Goal: Task Accomplishment & Management: Manage account settings

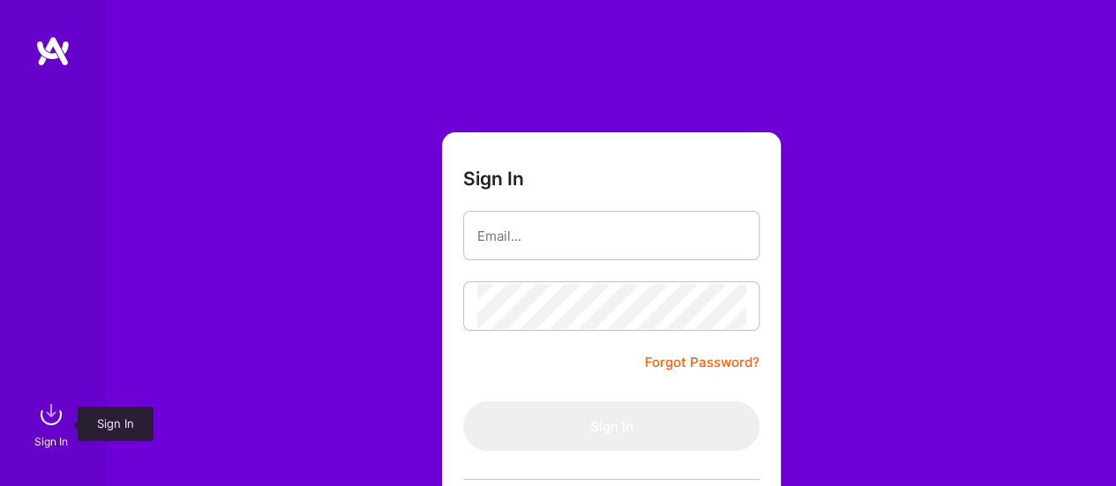
click at [50, 429] on img at bounding box center [51, 414] width 35 height 35
click at [543, 241] on input "email" at bounding box center [611, 235] width 268 height 45
type input "[EMAIL_ADDRESS][DOMAIN_NAME]"
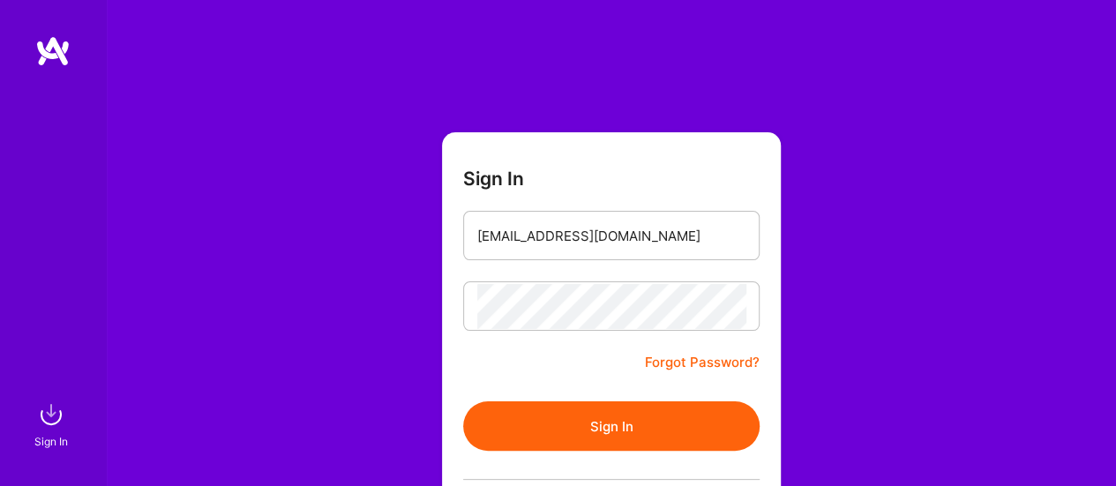
click at [571, 437] on button "Sign In" at bounding box center [611, 425] width 296 height 49
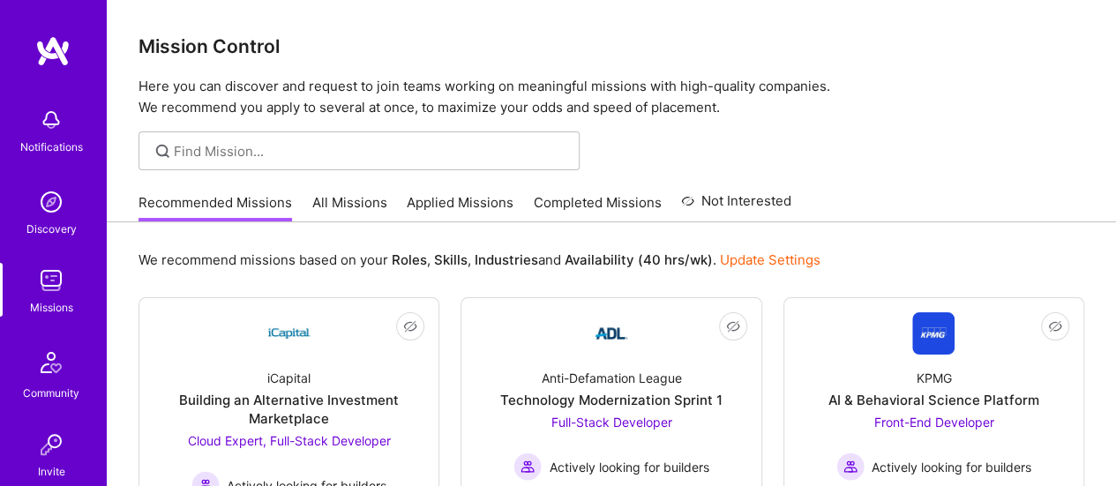
click at [570, 200] on link "Completed Missions" at bounding box center [598, 207] width 128 height 29
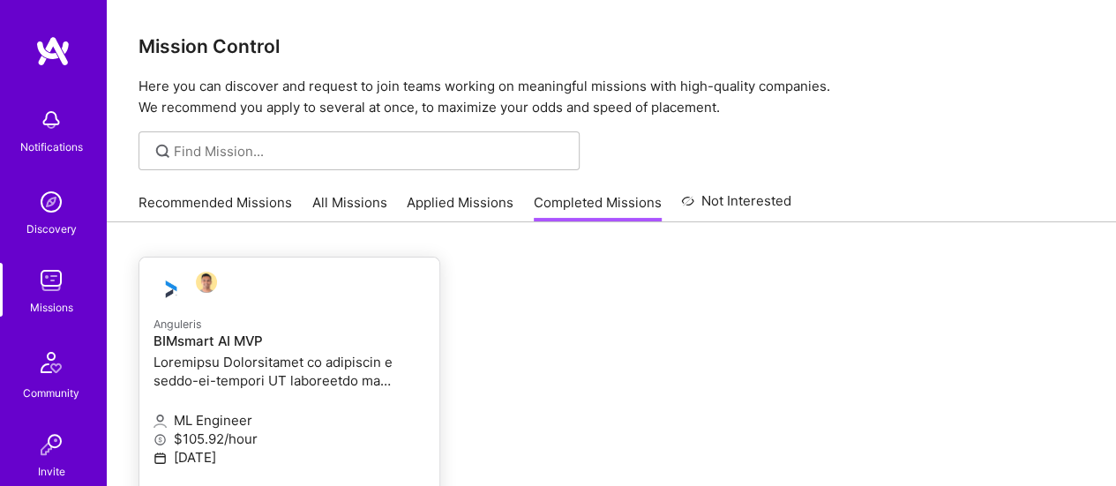
click at [250, 338] on h4 "BIMsmart AI MVP" at bounding box center [289, 341] width 272 height 16
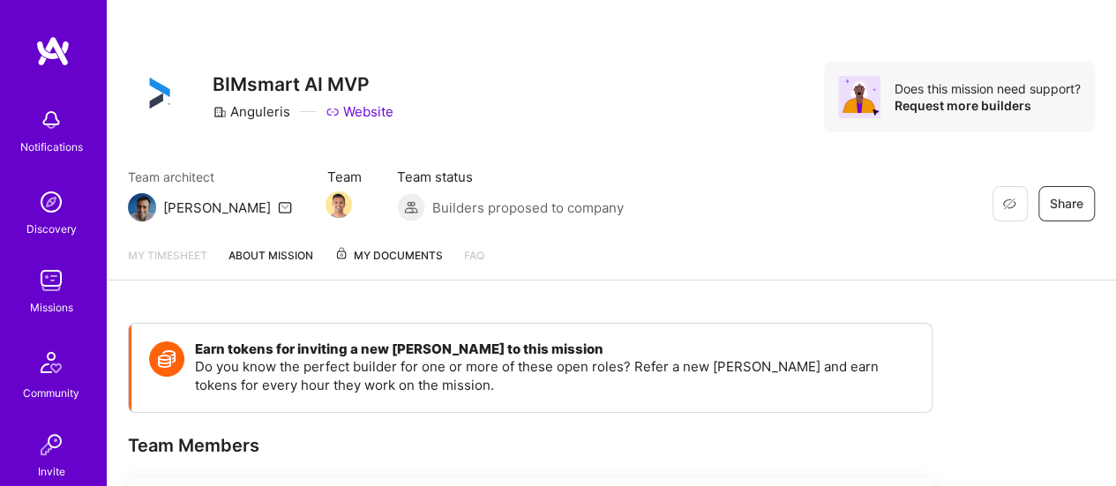
click at [405, 254] on span "My Documents" at bounding box center [388, 255] width 108 height 19
